Goal: Information Seeking & Learning: Learn about a topic

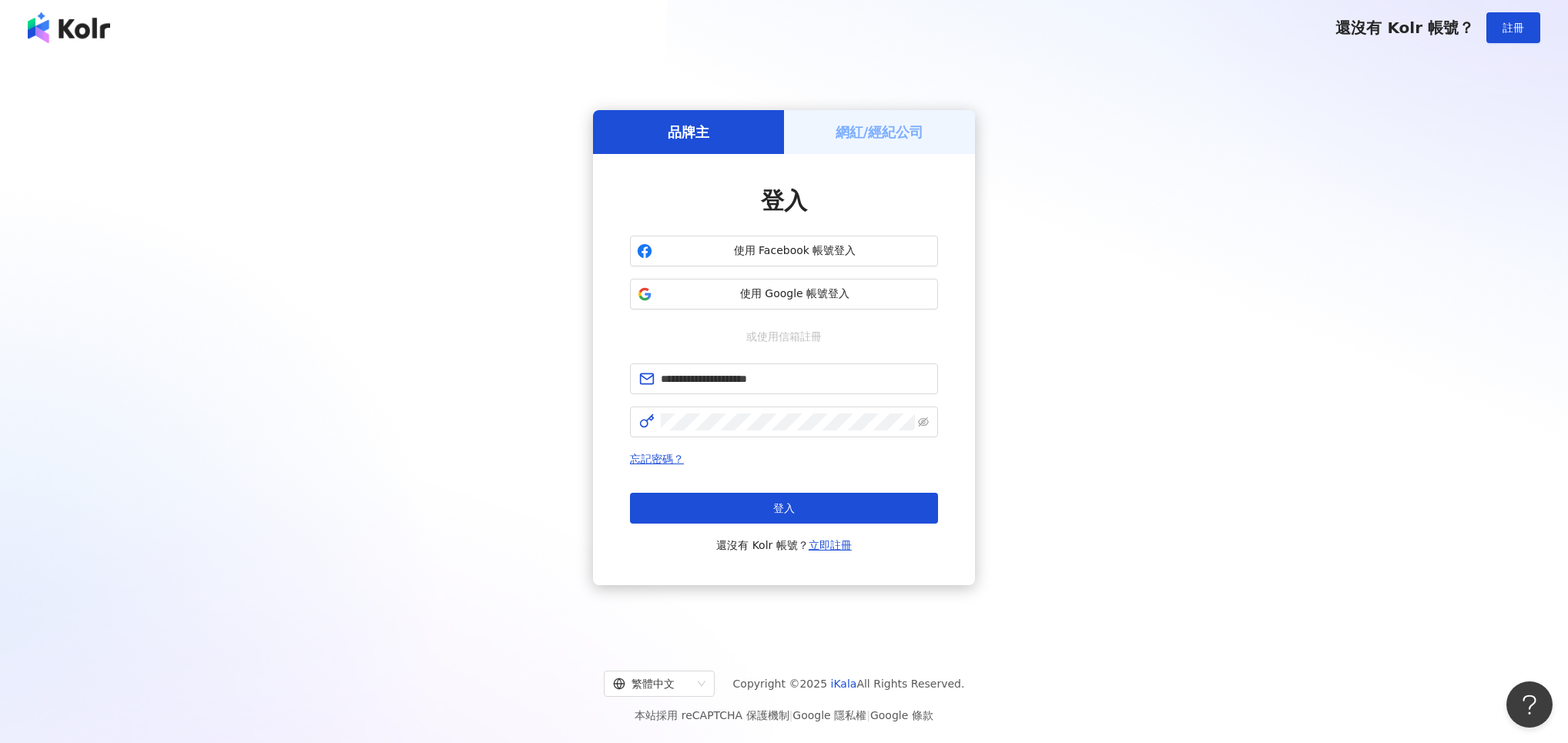
click at [750, 507] on button "登入" at bounding box center [784, 508] width 308 height 30
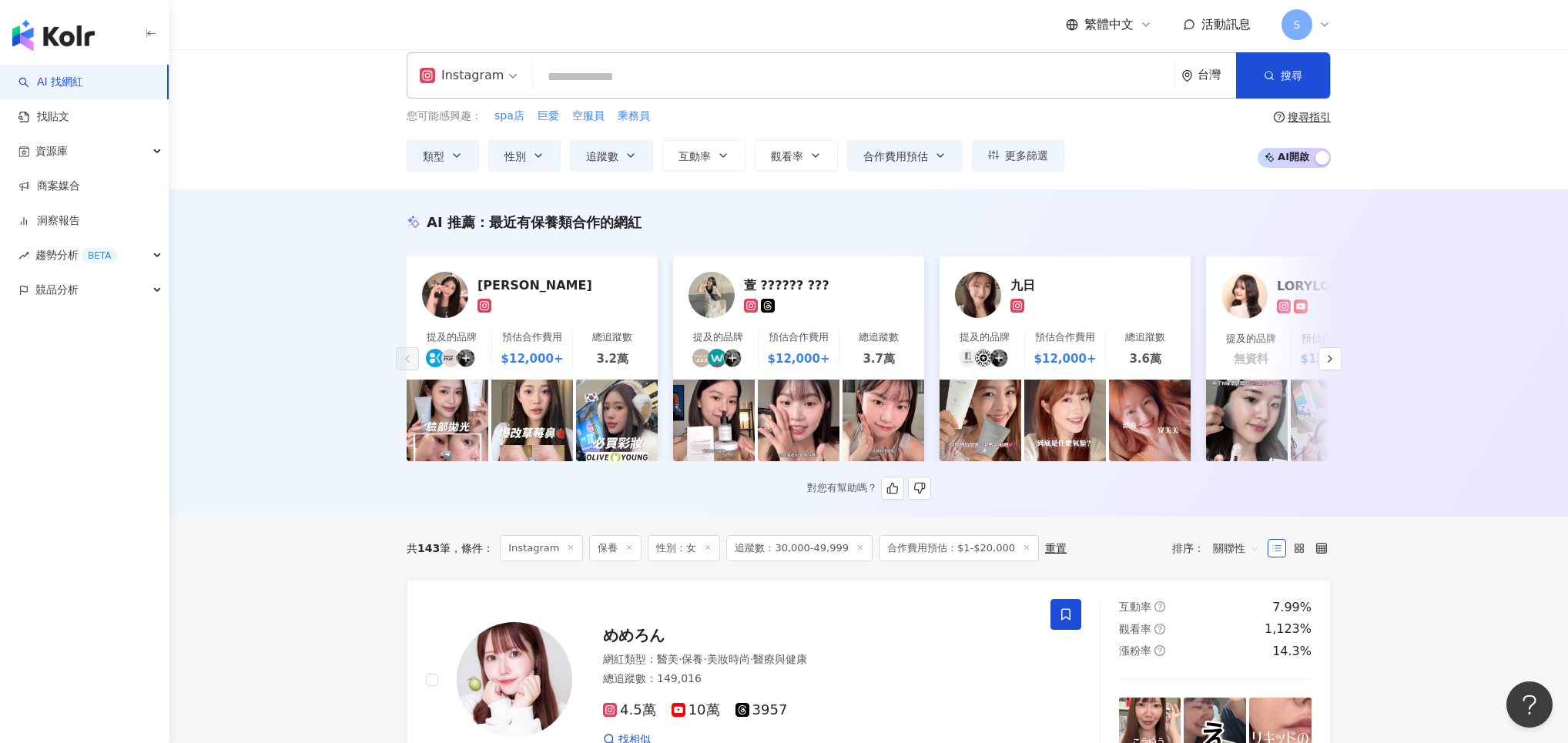
scroll to position [17, 0]
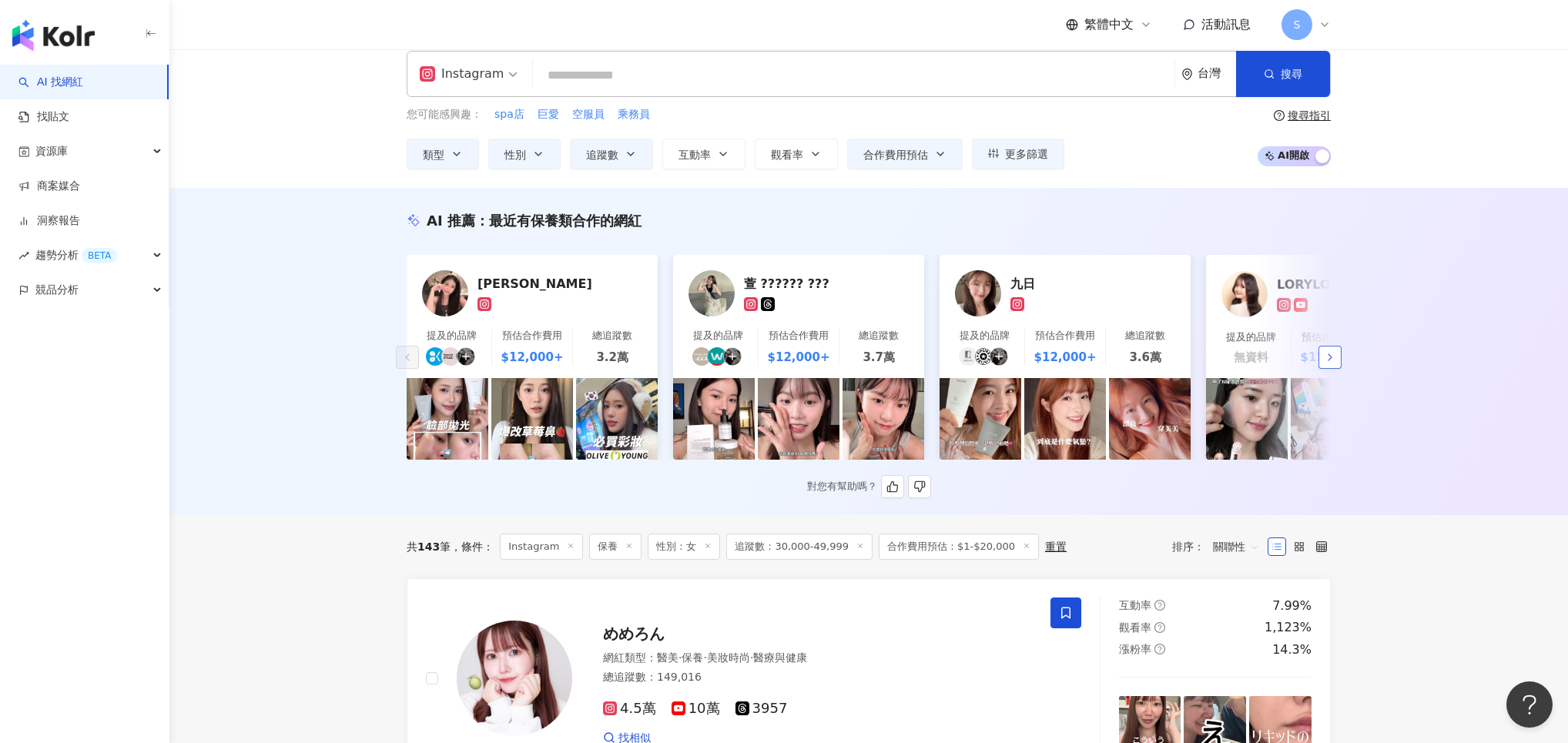
click at [1336, 356] on icon "button" at bounding box center [1330, 357] width 12 height 12
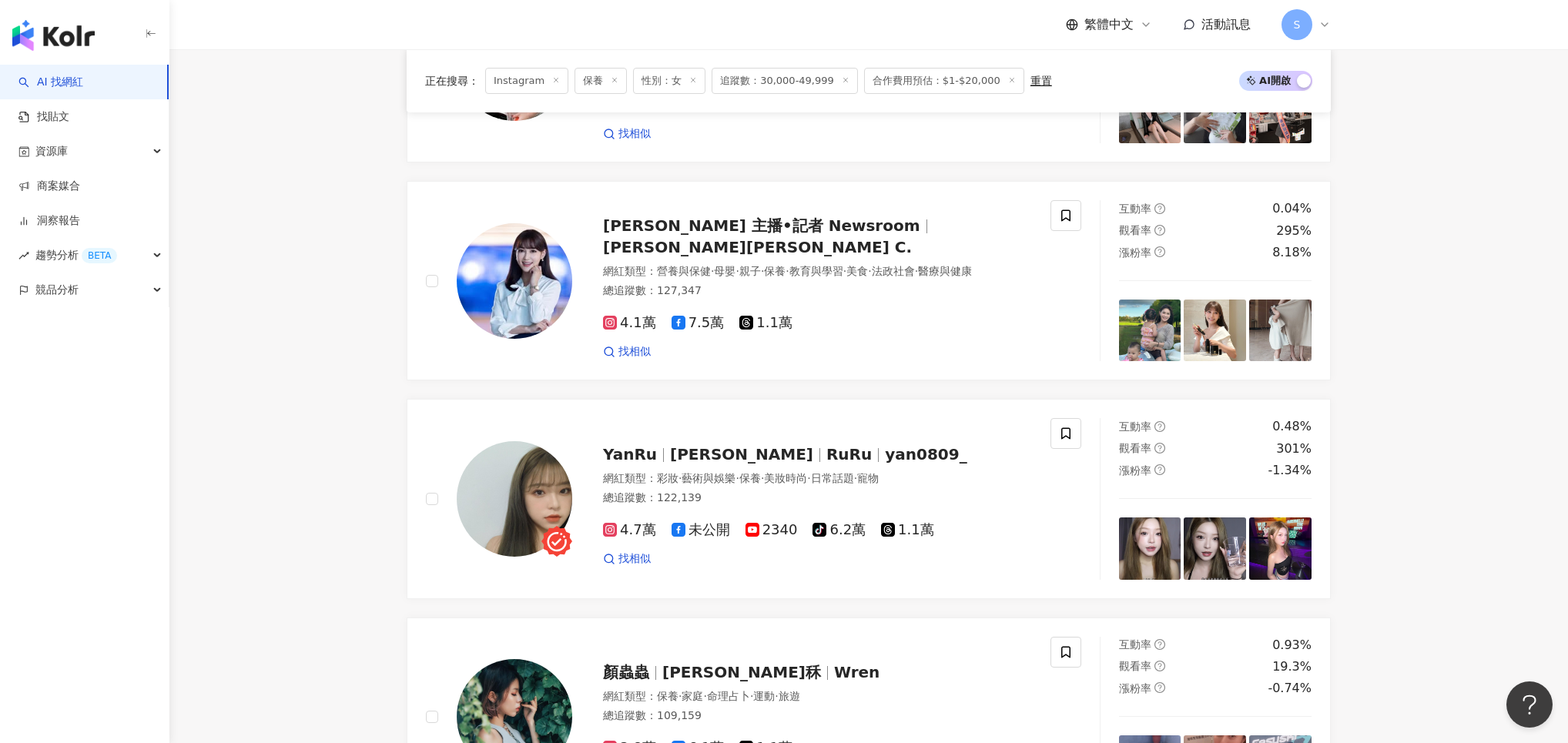
scroll to position [1562, 0]
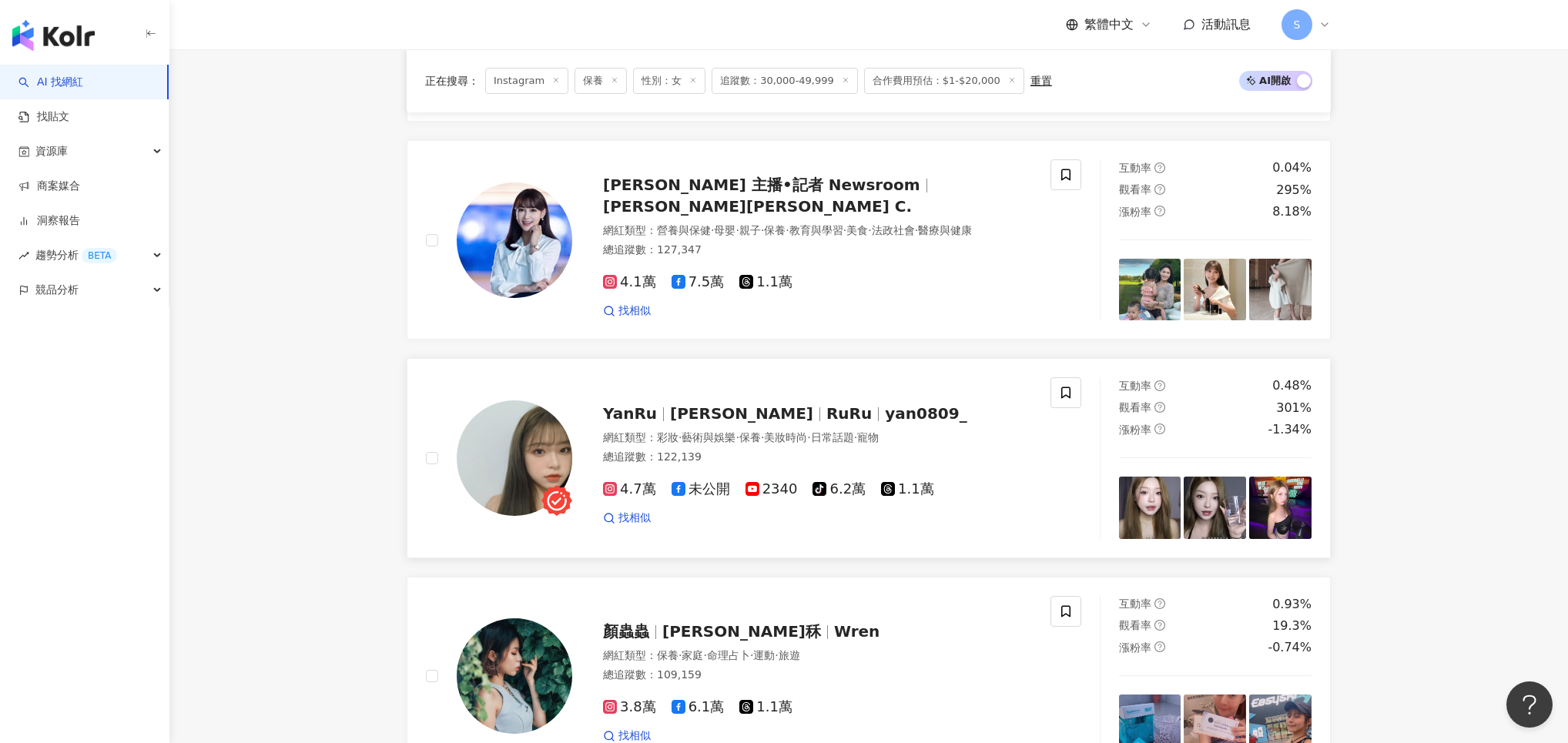
drag, startPoint x: 762, startPoint y: 399, endPoint x: 794, endPoint y: 406, distance: 32.8
click at [827, 404] on span "RuRu" at bounding box center [850, 413] width 46 height 18
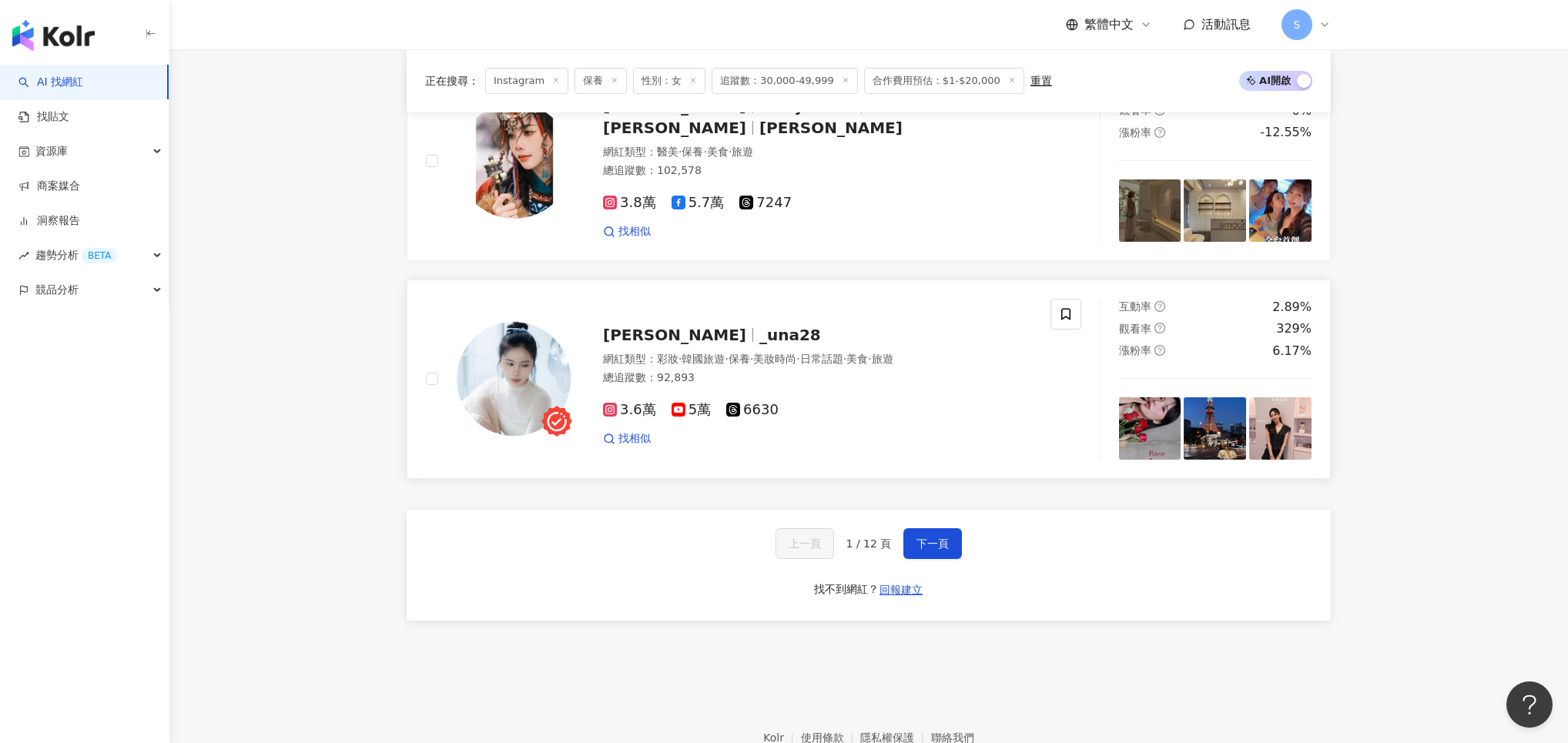
scroll to position [2800, 0]
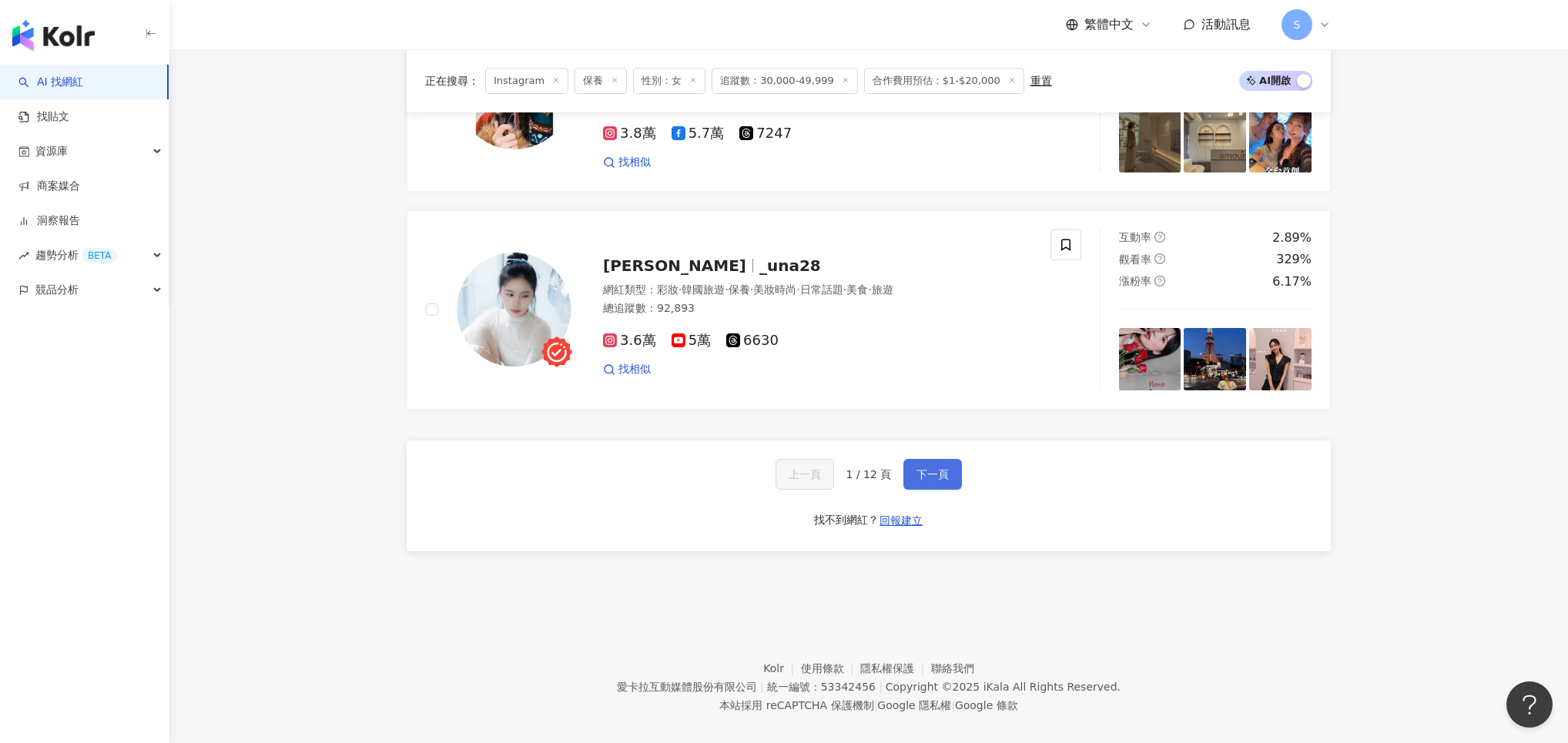
click at [920, 468] on span "下一頁" at bounding box center [932, 474] width 32 height 12
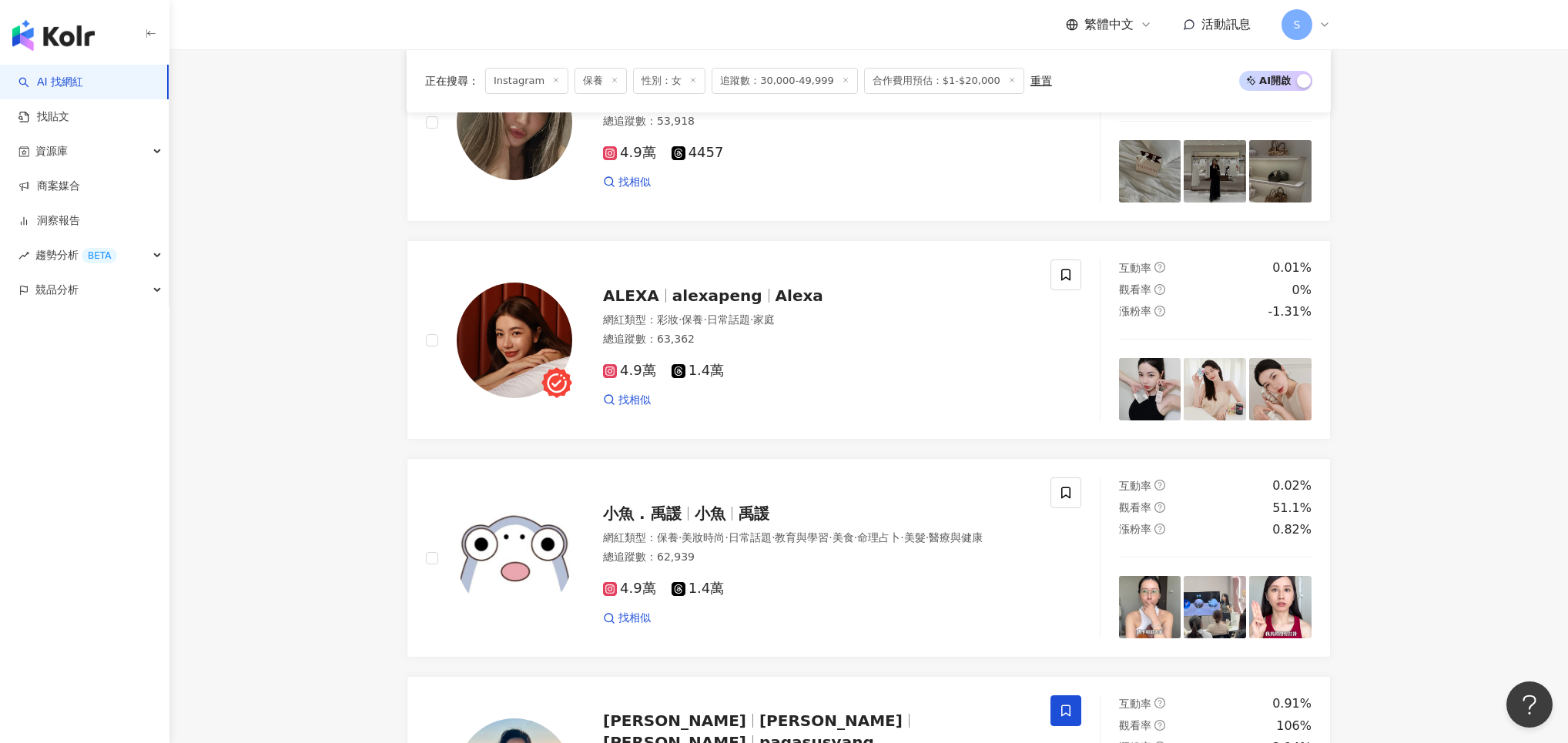
scroll to position [1014, 0]
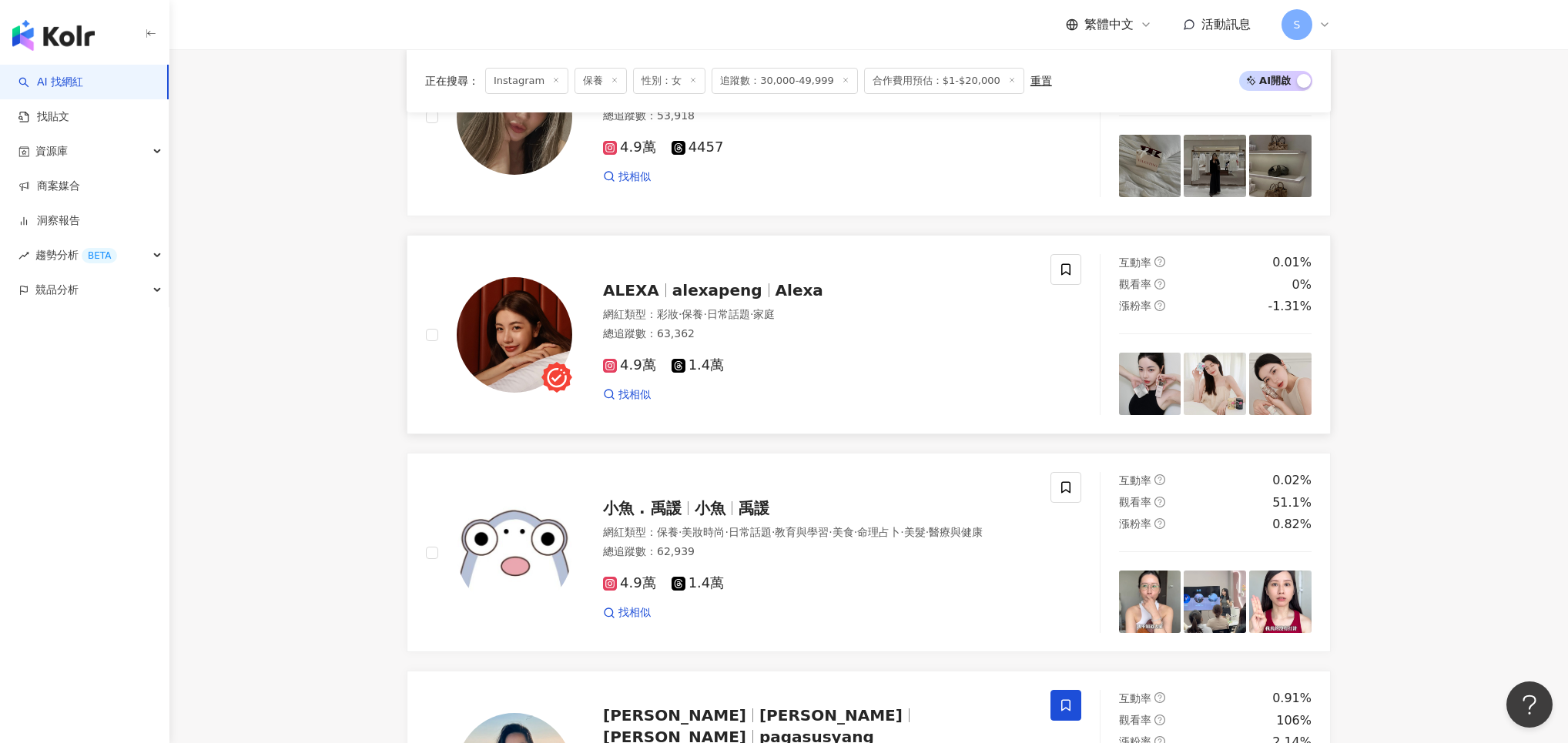
click at [690, 293] on span "alexapeng" at bounding box center [717, 289] width 90 height 18
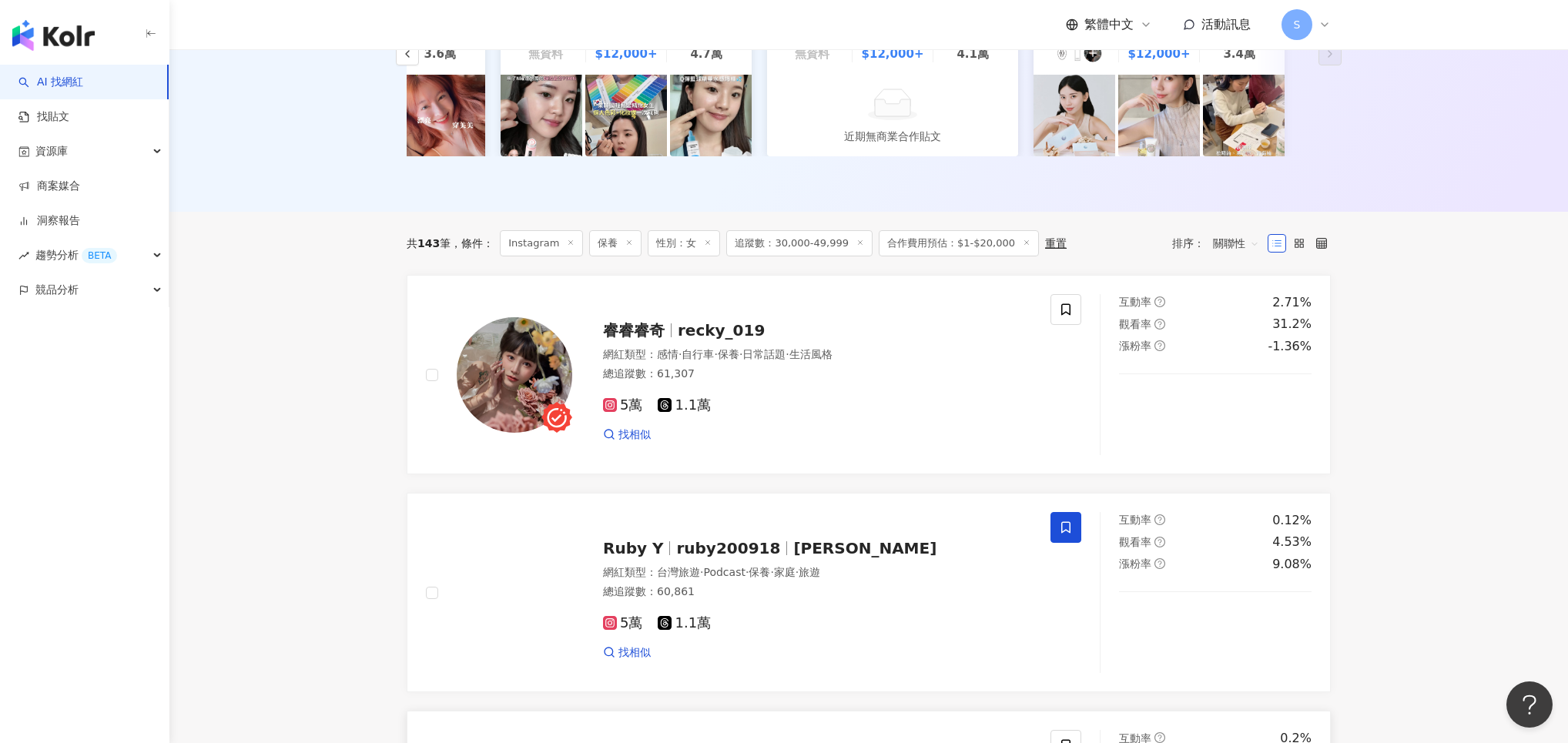
scroll to position [320, 0]
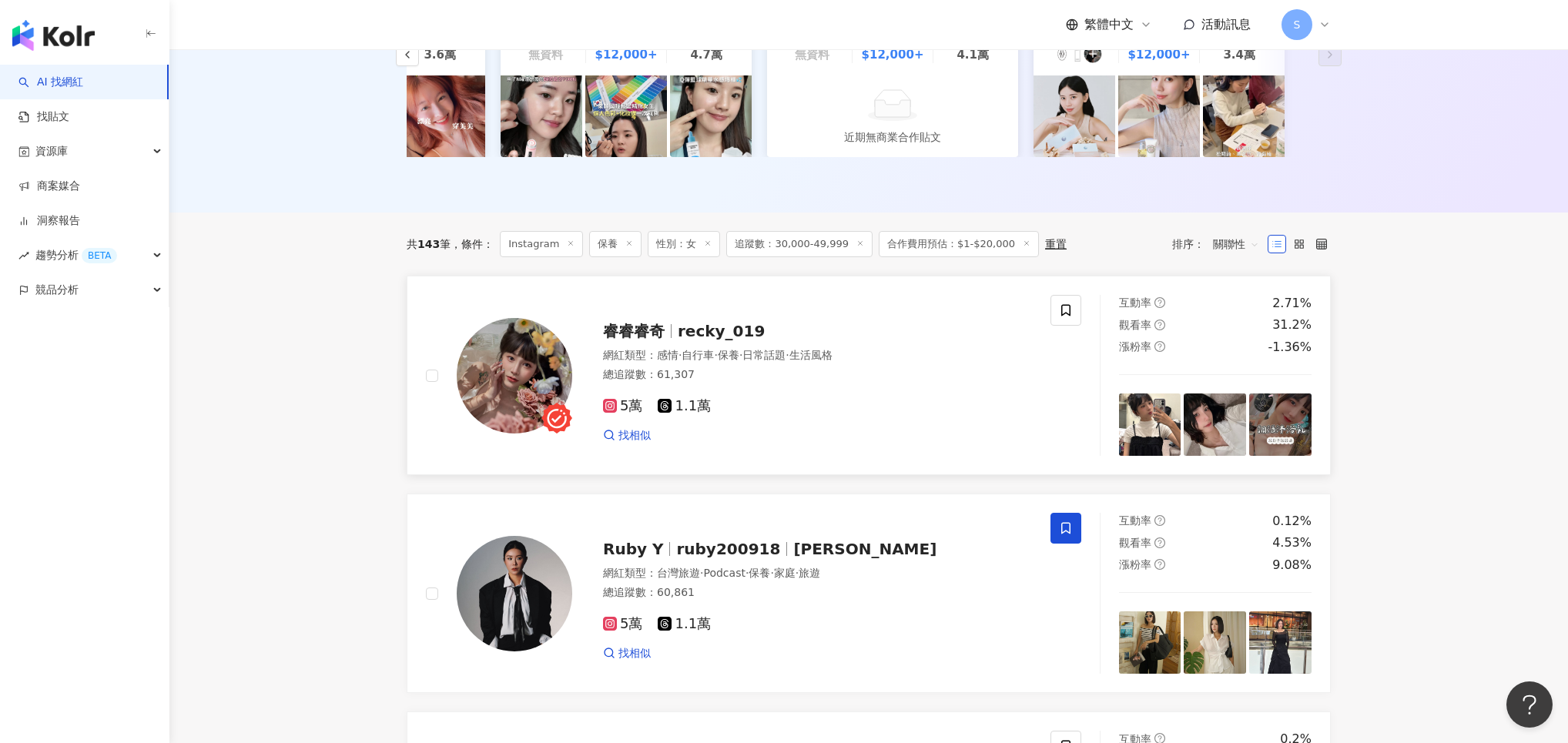
click at [681, 336] on span "recky_019" at bounding box center [720, 330] width 87 height 18
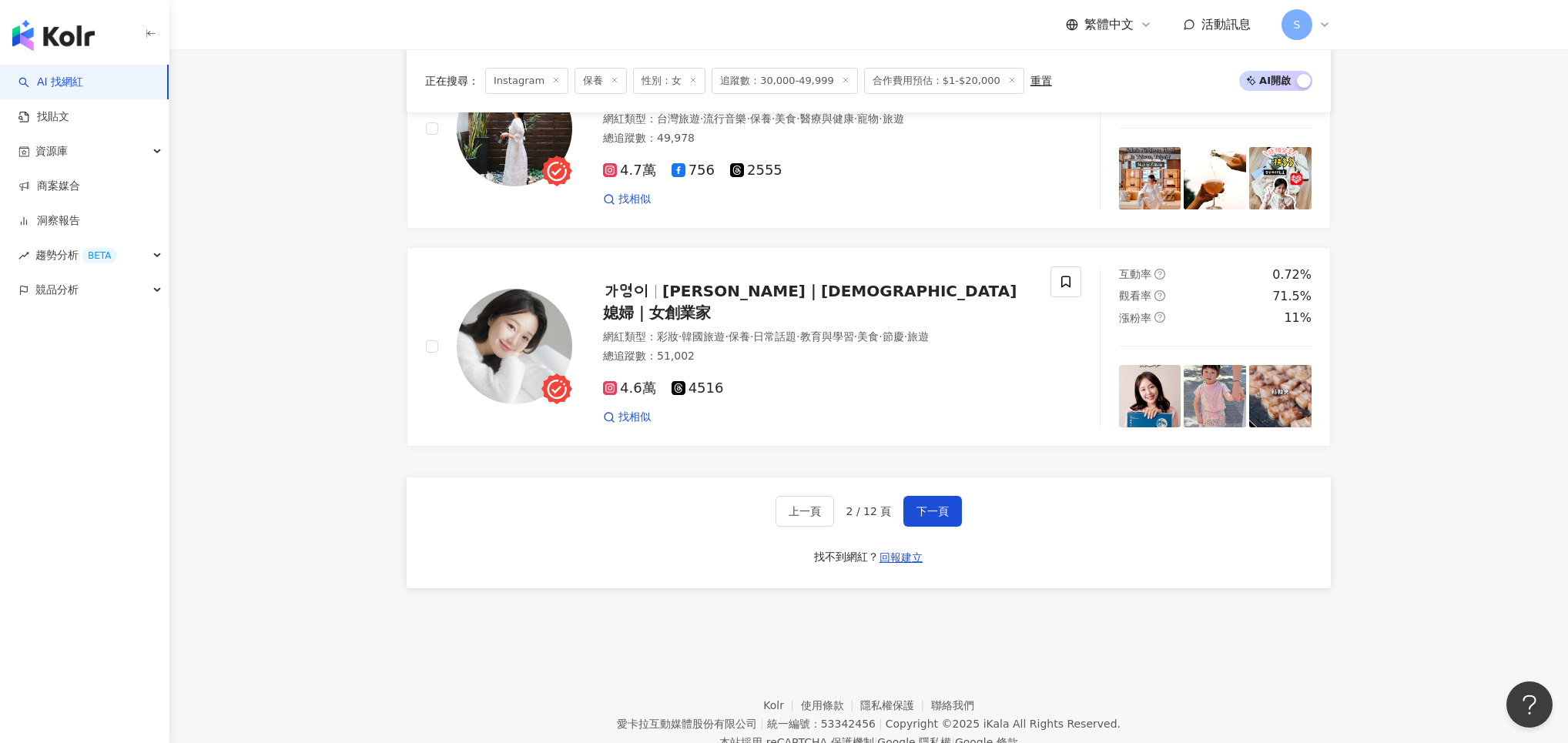
scroll to position [2800, 0]
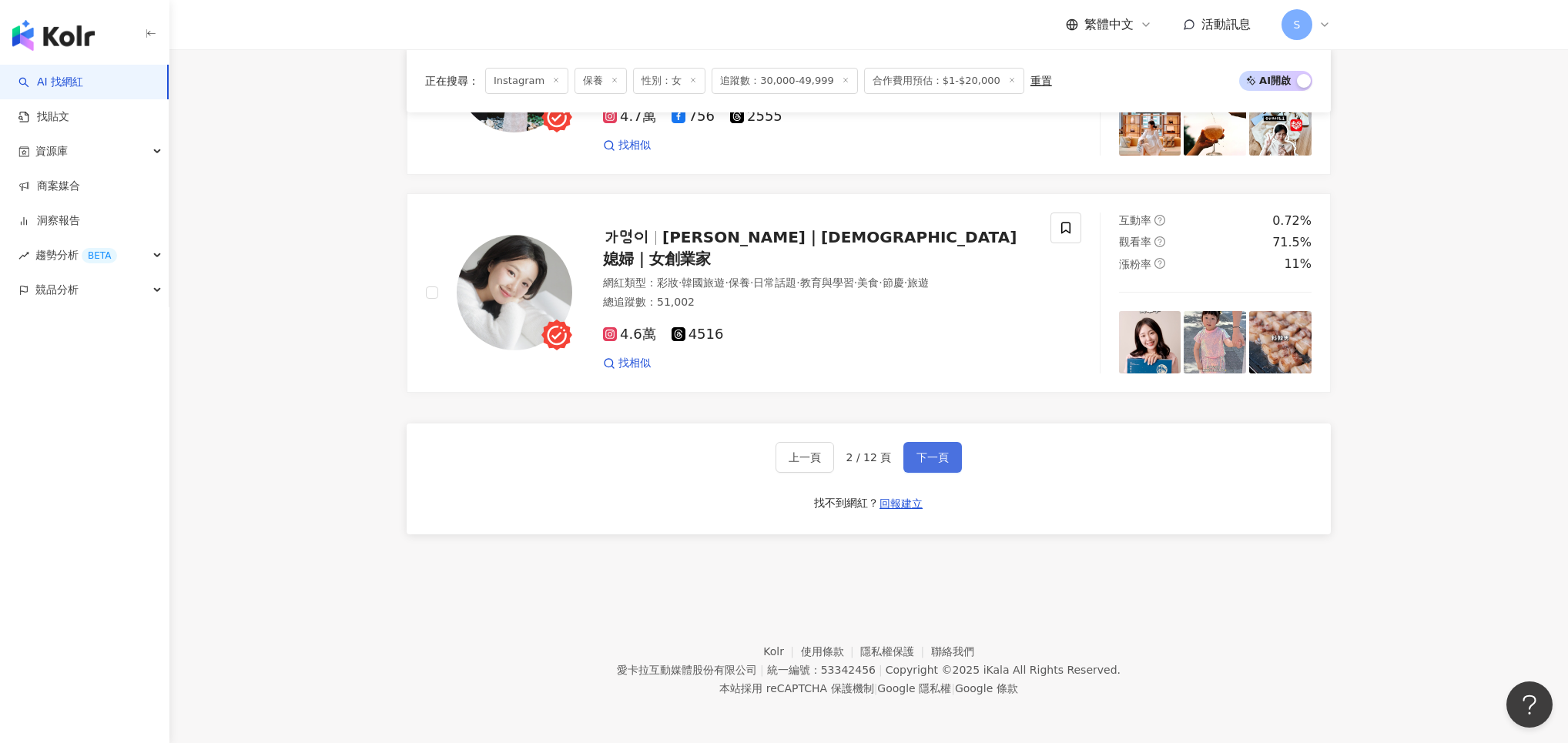
drag, startPoint x: 946, startPoint y: 457, endPoint x: 940, endPoint y: 462, distance: 7.8
click at [946, 457] on span "下一頁" at bounding box center [932, 457] width 32 height 12
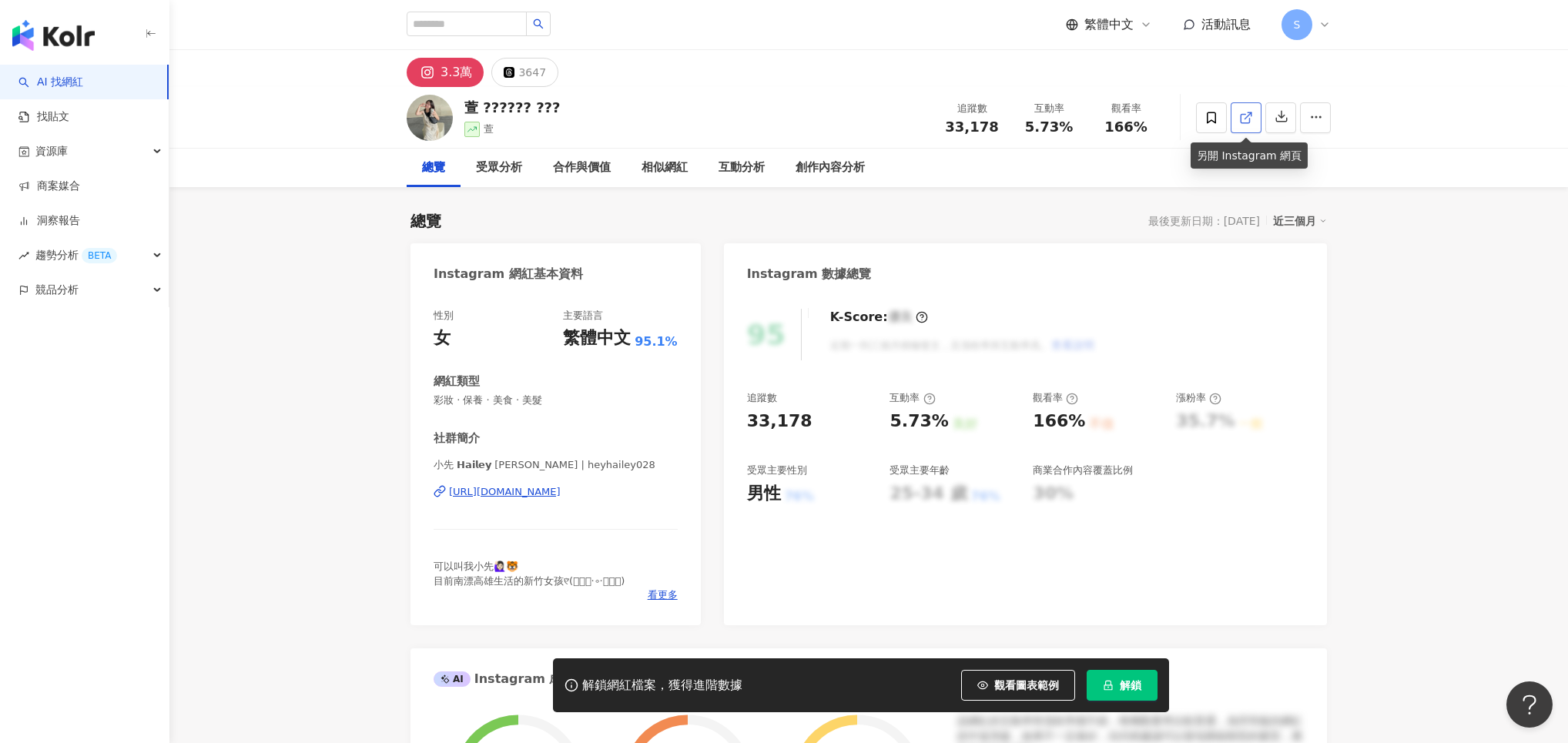
click at [1246, 121] on icon at bounding box center [1246, 118] width 14 height 14
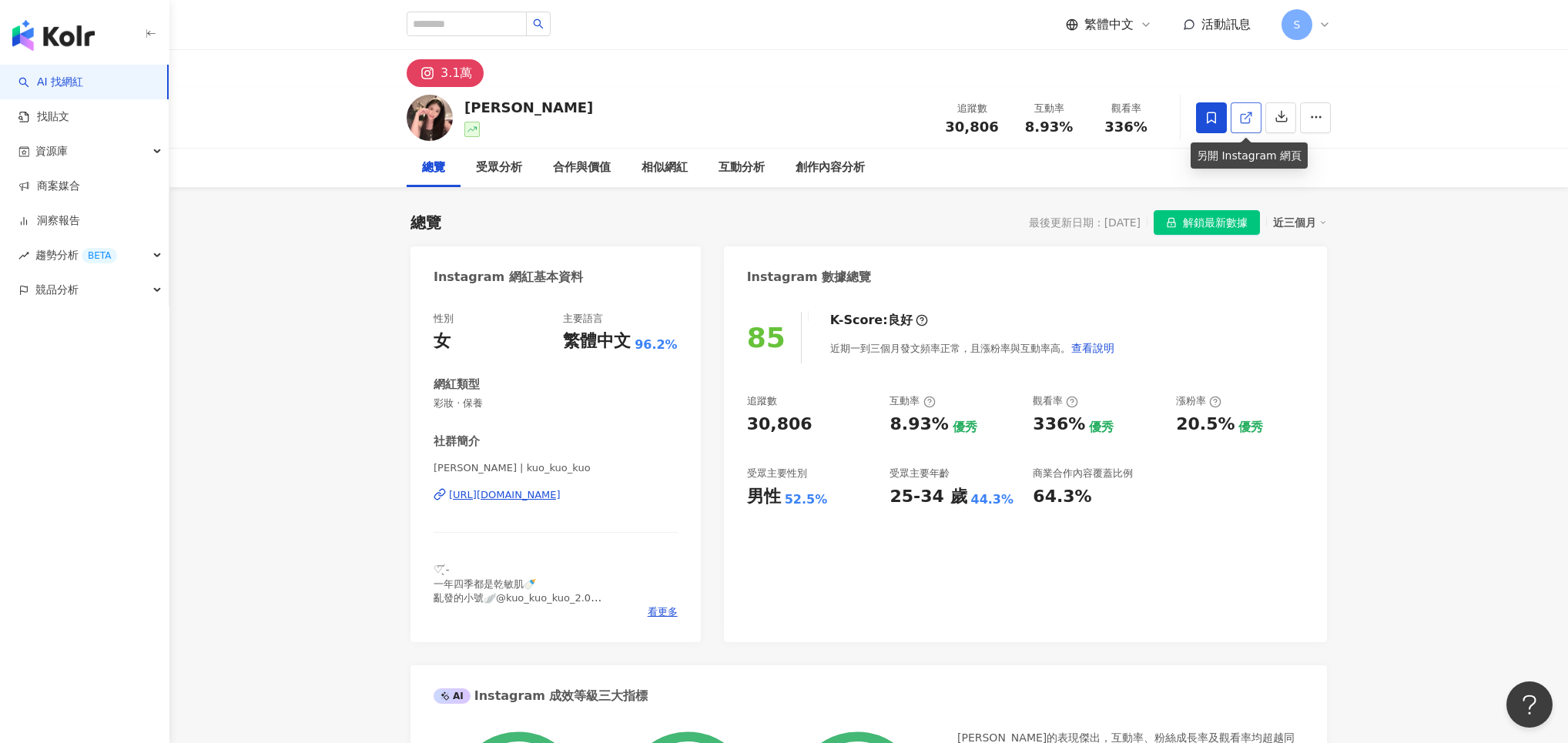
click at [1253, 116] on icon at bounding box center [1246, 118] width 14 height 14
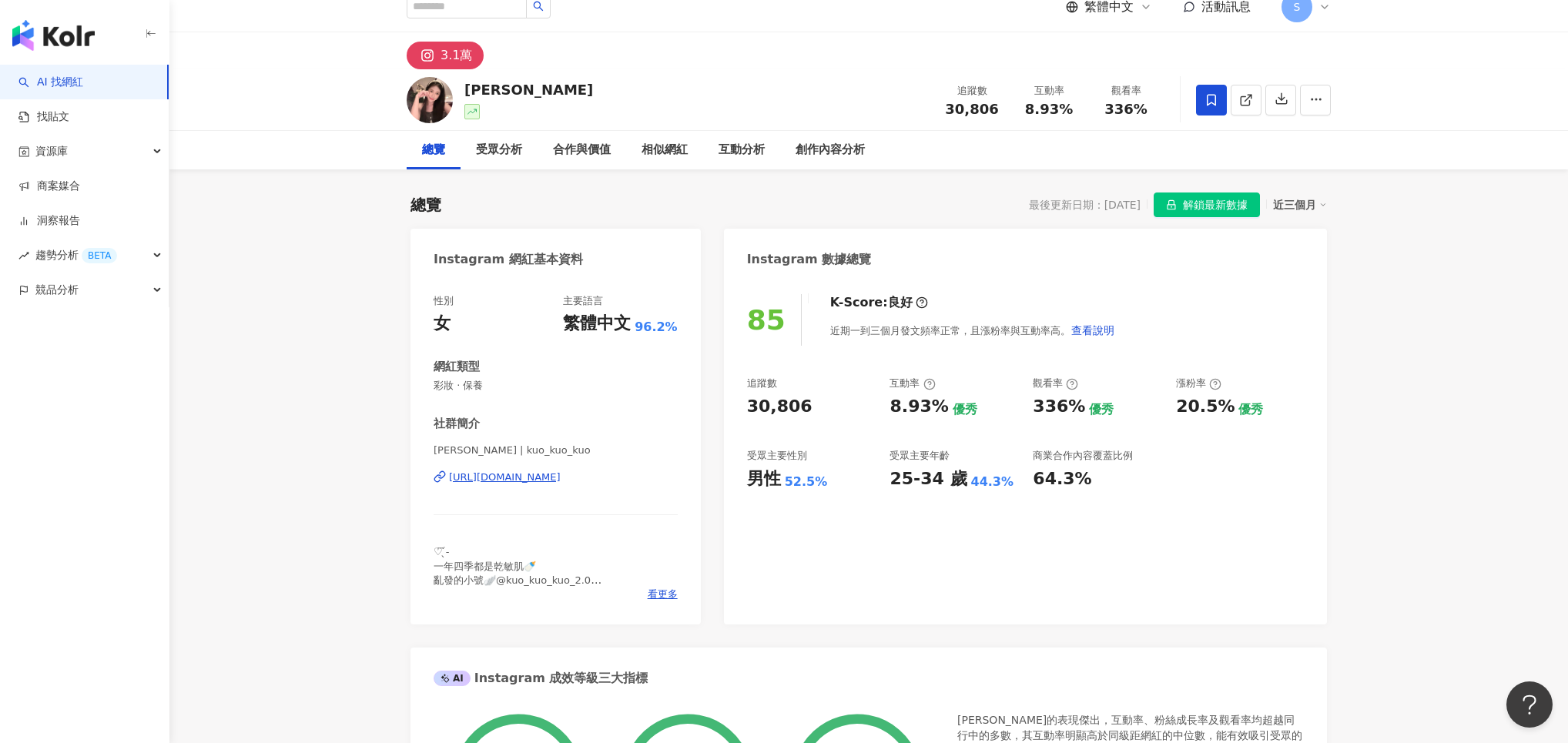
scroll to position [21, 0]
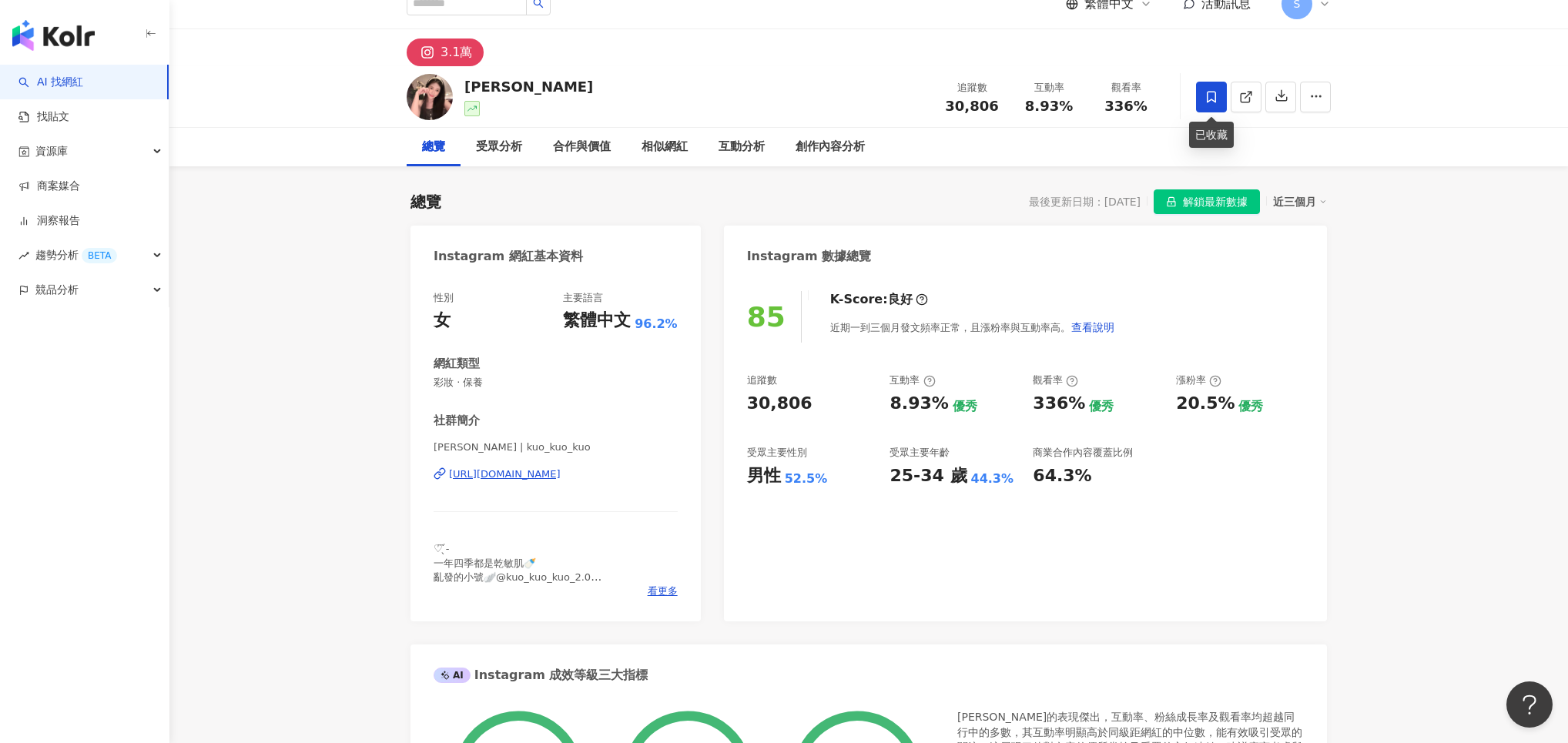
click at [1202, 95] on span at bounding box center [1211, 97] width 30 height 30
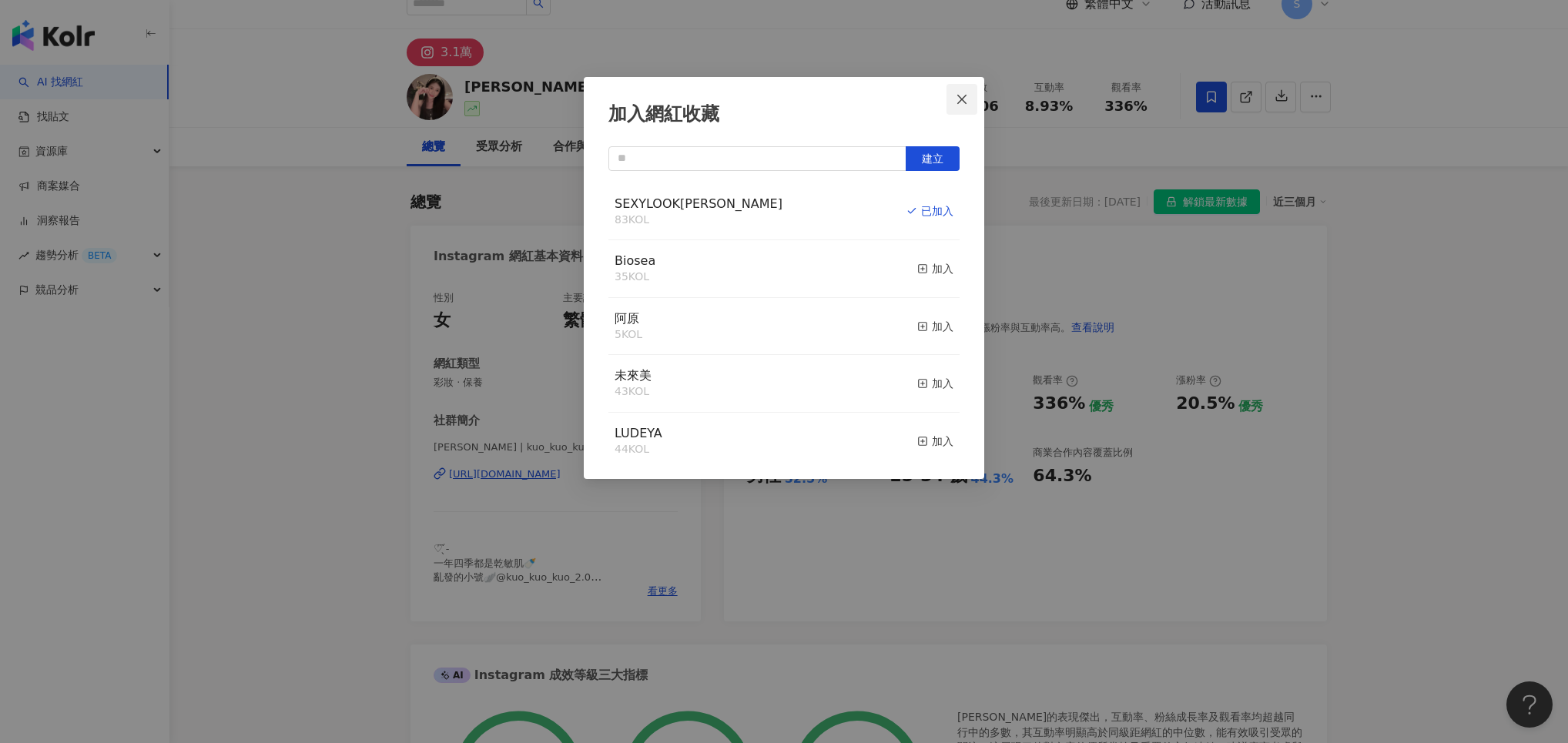
click at [960, 98] on icon "close" at bounding box center [962, 99] width 12 height 12
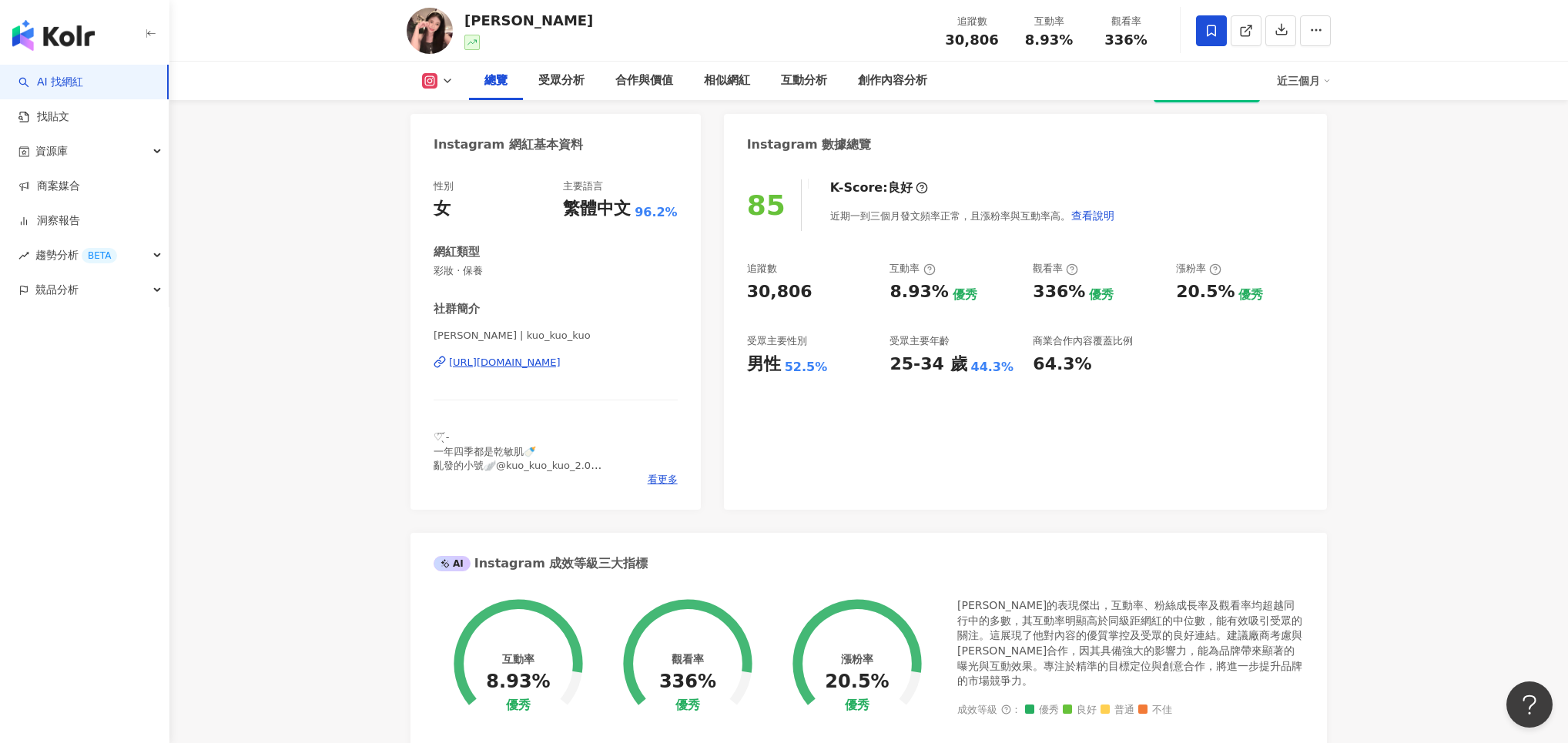
scroll to position [0, 0]
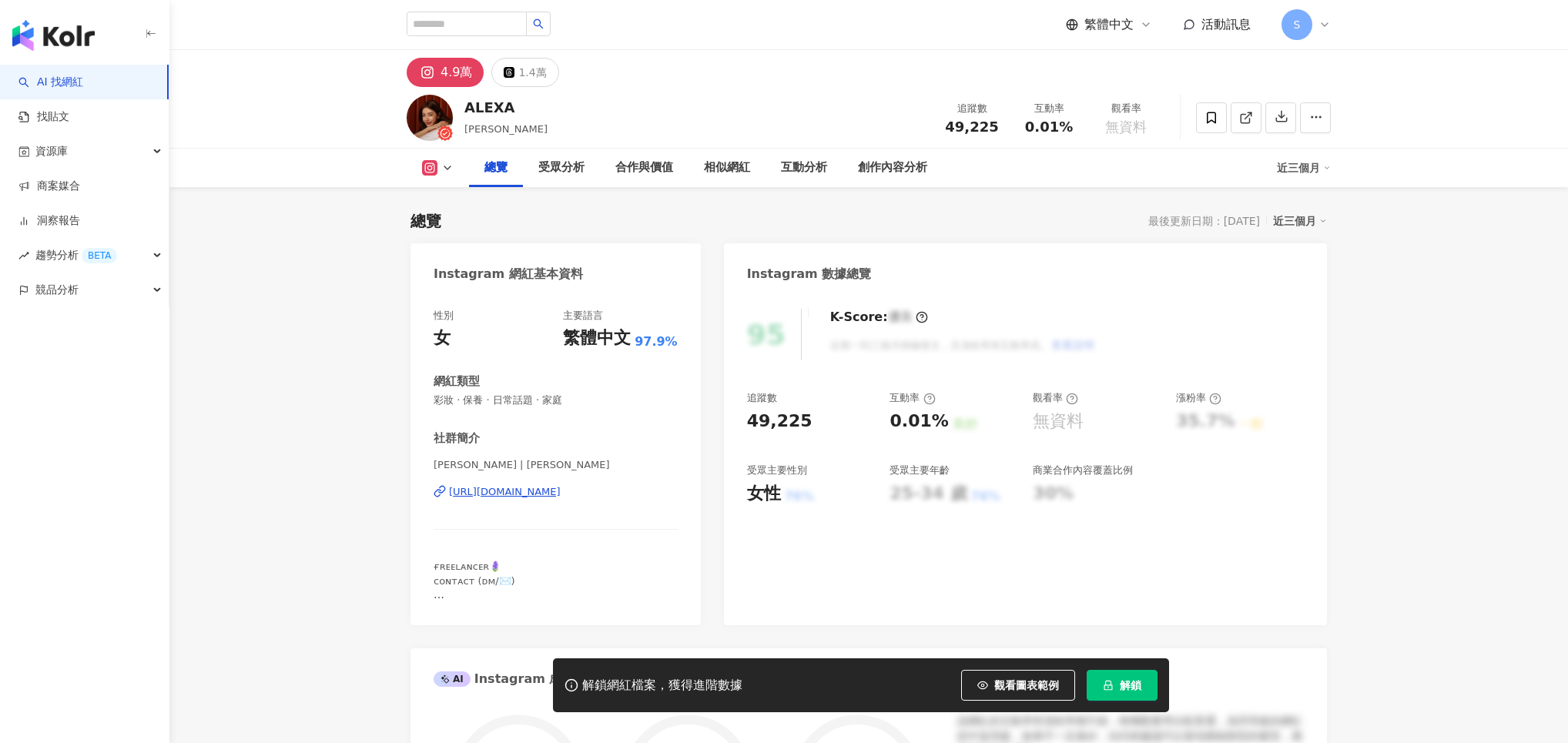
click at [1126, 686] on span "解鎖" at bounding box center [1130, 685] width 22 height 12
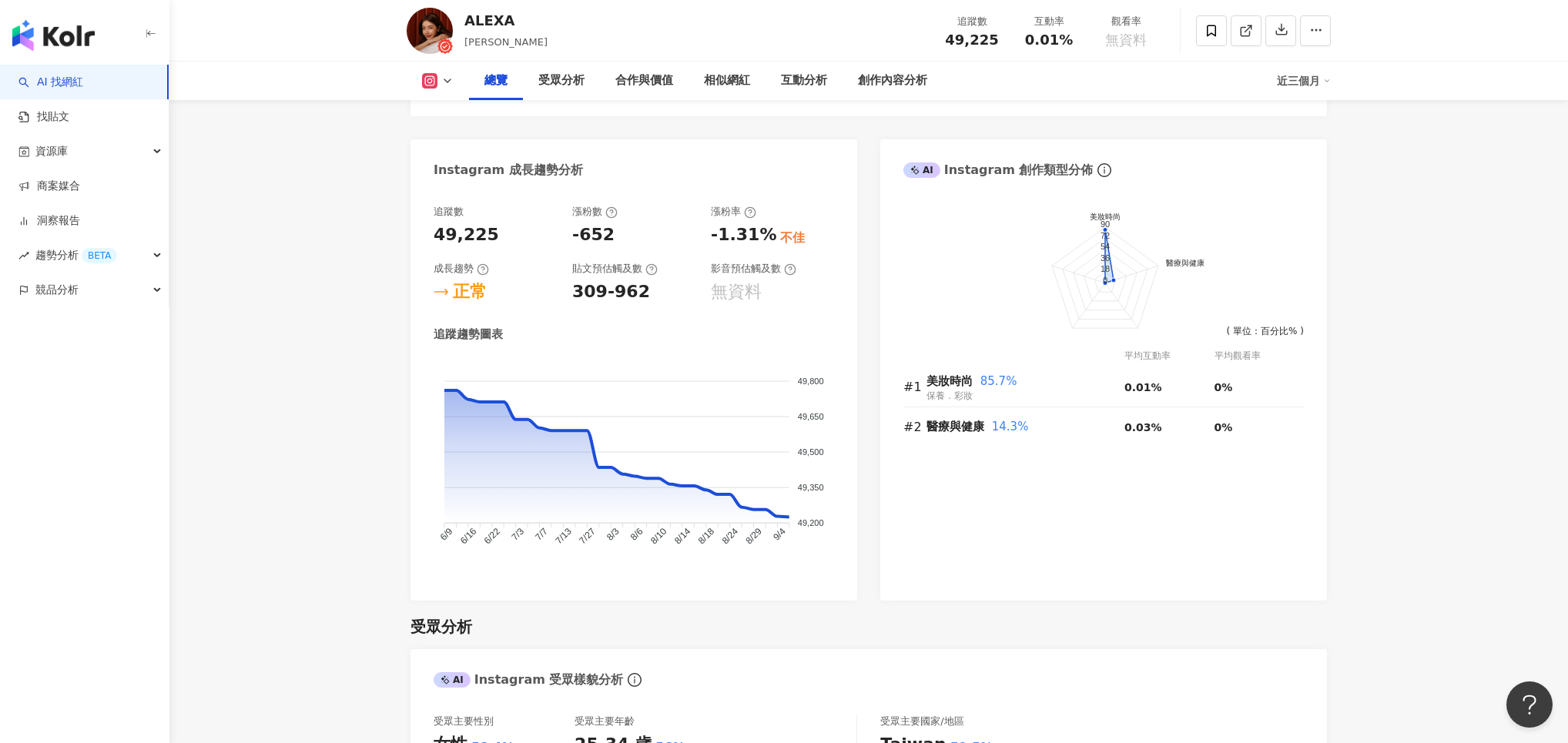
scroll to position [819, 0]
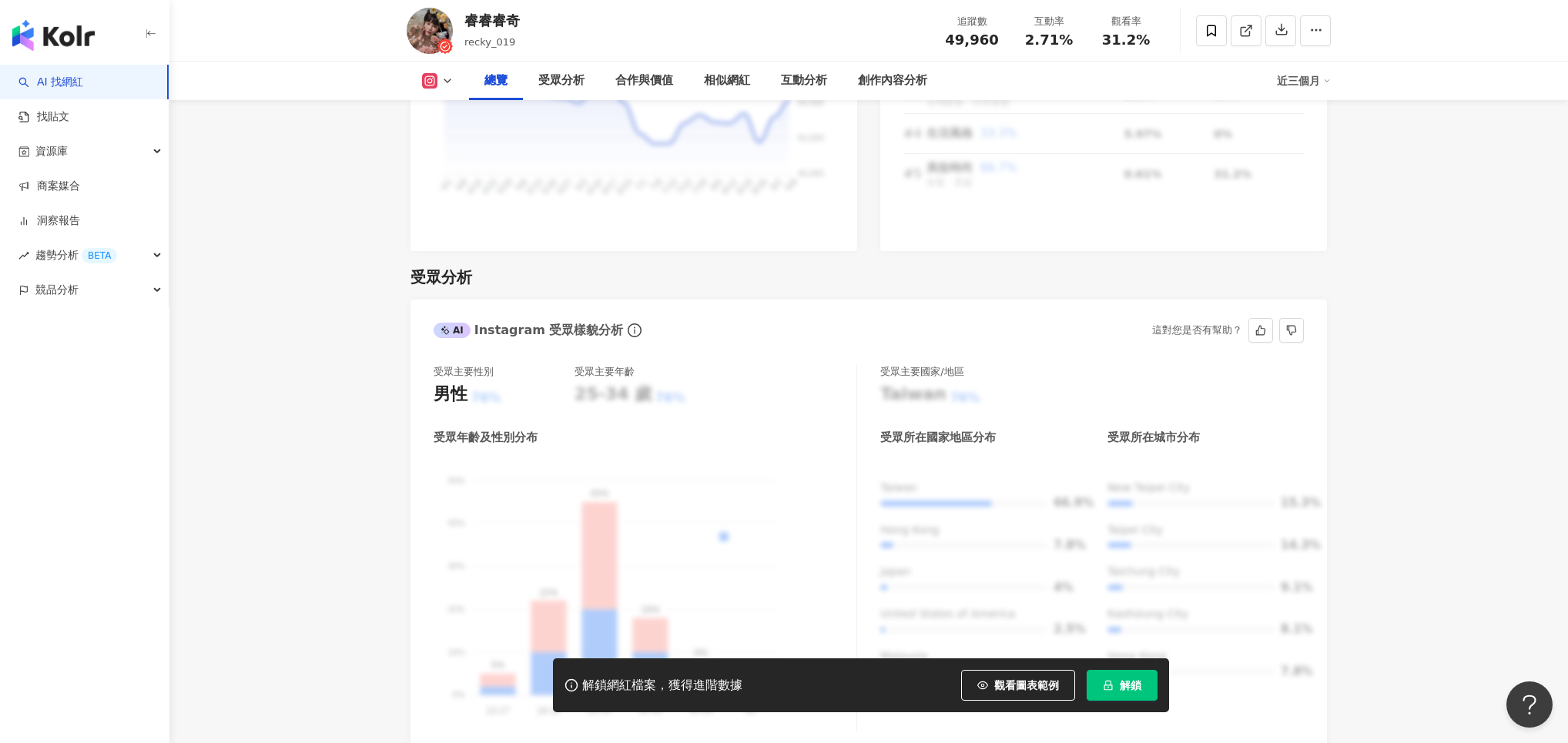
scroll to position [1231, 0]
